Goal: Use online tool/utility

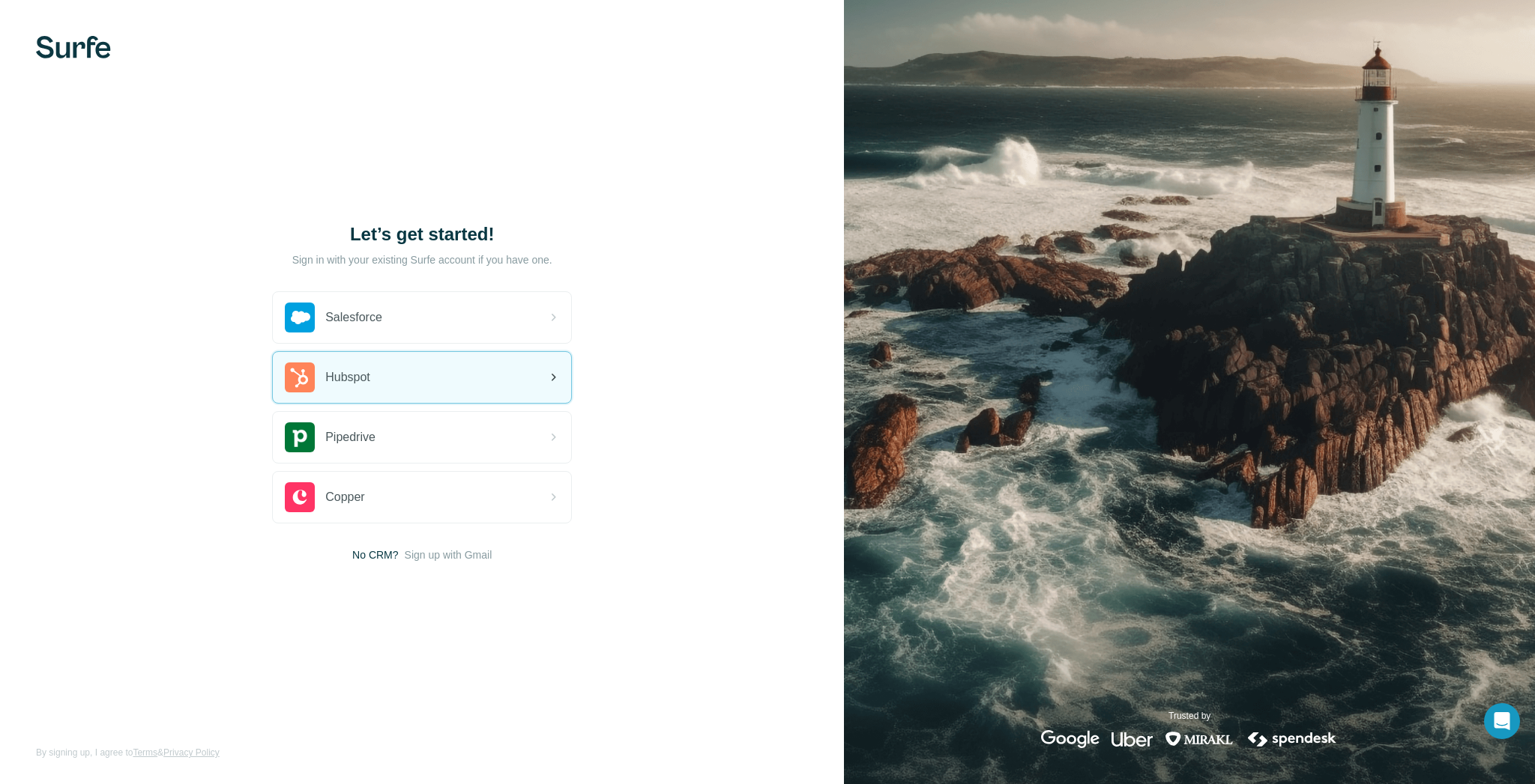
drag, startPoint x: 361, startPoint y: 376, endPoint x: 377, endPoint y: 379, distance: 16.3
click at [361, 376] on span "Hubspot" at bounding box center [347, 377] width 45 height 18
